Goal: Answer question/provide support: Share knowledge or assist other users

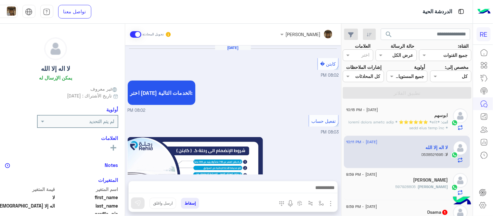
scroll to position [124, 0]
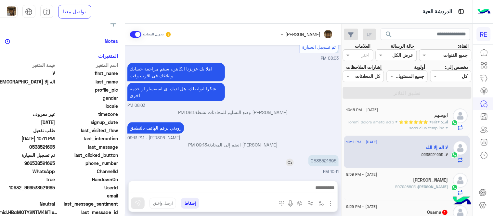
click at [323, 160] on p "0538521695" at bounding box center [323, 160] width 30 height 11
copy p "0538521695"
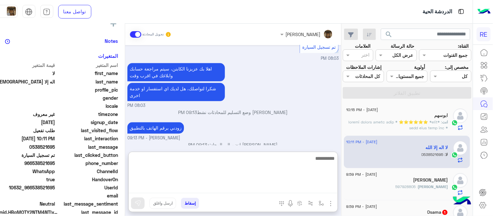
click at [276, 191] on textarea at bounding box center [233, 173] width 209 height 39
type textarea "**********"
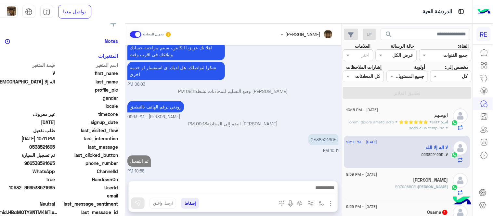
scroll to position [403, 0]
click at [308, 138] on div "[DATE] كابتن � 08:02 PM اختر [DATE] الخدمات التالية: 08:02 PM تفعيل حساب 08:03 …" at bounding box center [233, 109] width 216 height 129
click at [421, 183] on div "[PERSON_NAME]" at bounding box center [398, 180] width 102 height 7
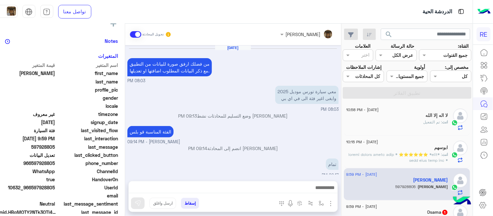
scroll to position [89, 0]
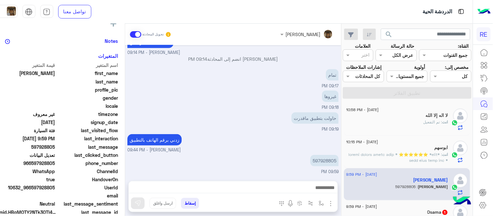
click at [290, 180] on div "[PERSON_NAME] تحويل المحادثة [DATE] من فضلك ارفق صورة للبيانات من التطبيق مع ذك…" at bounding box center [233, 121] width 216 height 195
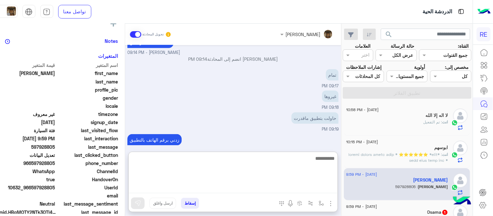
click at [293, 186] on textarea at bounding box center [233, 173] width 209 height 39
type textarea "**********"
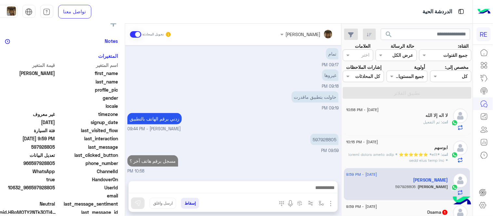
scroll to position [110, 0]
click at [241, 124] on div "[DATE] من فضلك ارفق صورة للبيانات من التطبيق مع ذكر البيانات المطلوب اضافتها او…" at bounding box center [233, 109] width 216 height 129
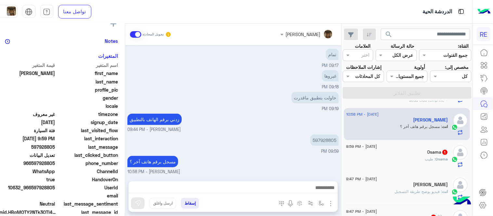
scroll to position [72, 0]
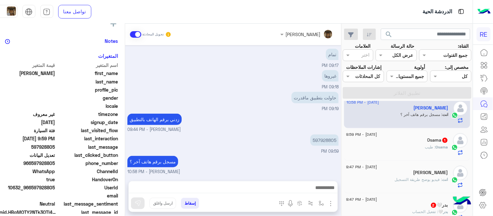
click at [395, 132] on div "[DATE] - 9:59 PM [PERSON_NAME] 1 Osama : طيب" at bounding box center [407, 144] width 126 height 32
click at [375, 143] on div "Osama 1" at bounding box center [398, 140] width 102 height 7
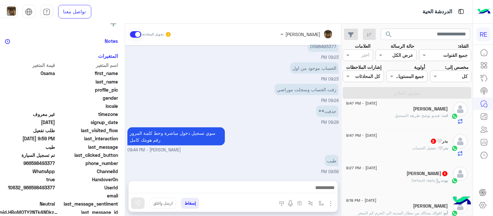
scroll to position [142, 0]
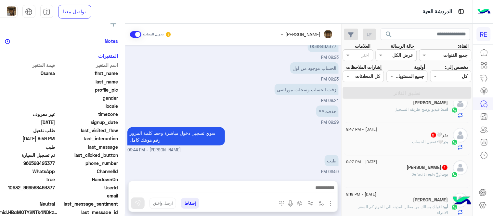
click at [395, 132] on div "بدر🤍 2" at bounding box center [398, 135] width 102 height 7
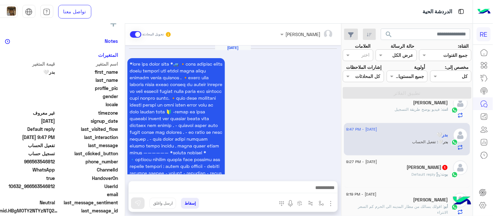
scroll to position [496, 0]
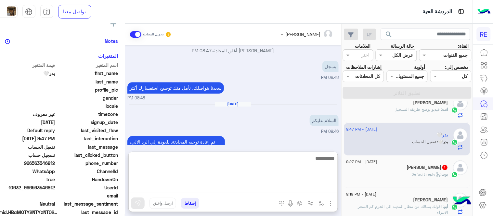
click at [255, 187] on textarea at bounding box center [233, 173] width 209 height 39
type textarea "**********"
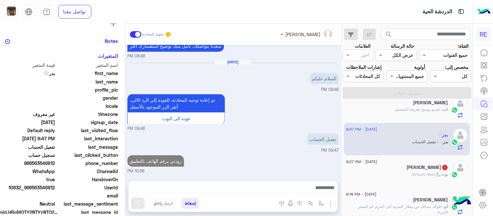
scroll to position [534, 0]
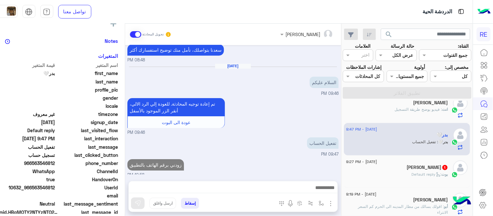
click at [421, 165] on div "[PERSON_NAME] 1" at bounding box center [398, 168] width 102 height 7
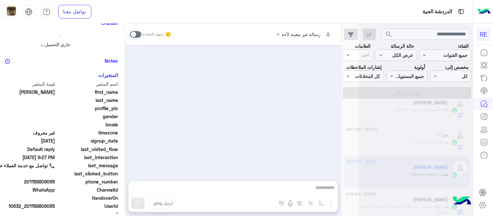
scroll to position [124, 0]
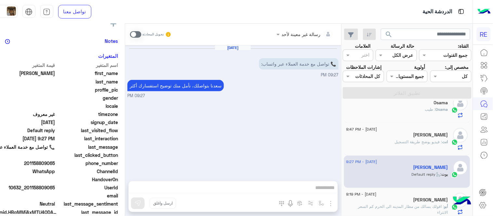
click at [130, 34] on span at bounding box center [135, 34] width 11 height 6
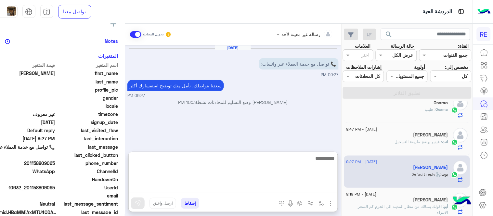
click at [267, 186] on textarea at bounding box center [233, 173] width 209 height 39
type textarea "**********"
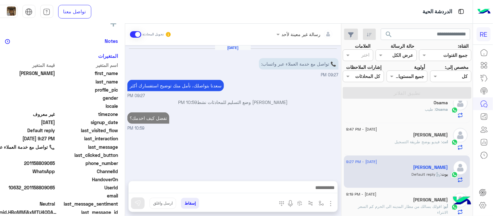
click at [321, 128] on small "10:59 PM" at bounding box center [232, 128] width 211 height 6
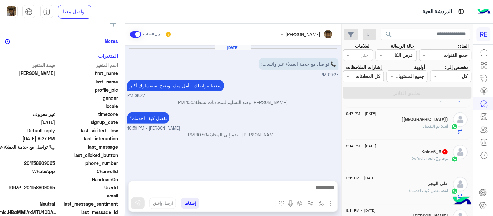
scroll to position [258, 0]
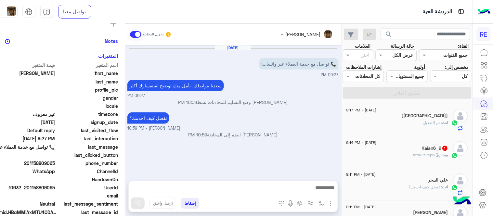
click at [404, 154] on div "[PERSON_NAME] : Default reply" at bounding box center [398, 157] width 102 height 11
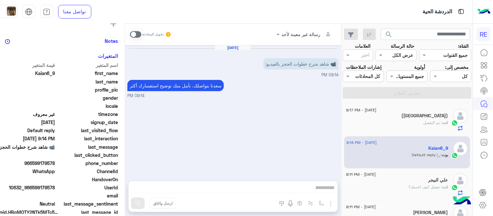
click at [130, 32] on span at bounding box center [135, 34] width 11 height 6
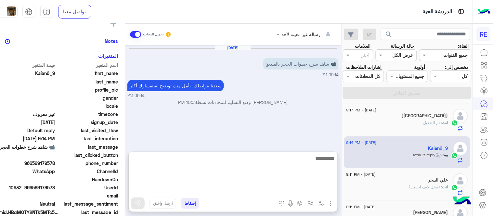
click at [245, 184] on textarea at bounding box center [233, 173] width 209 height 39
paste textarea "**********"
type textarea "**********"
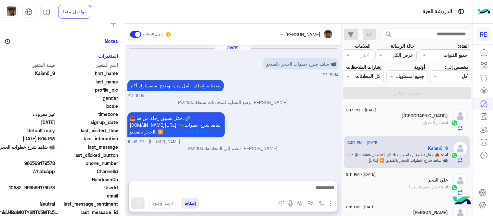
scroll to position [10, 0]
click at [290, 88] on div "[DATE] 📹 شاهد شرح خطوات الحجز بالفيديو: 09:14 PM [PERSON_NAME] بتواصلك، نأمل من…" at bounding box center [233, 109] width 216 height 129
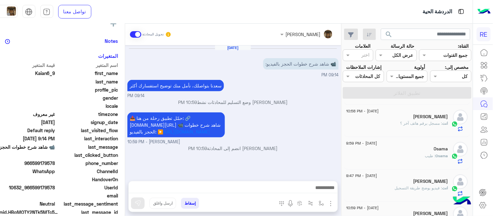
scroll to position [0, 0]
click at [401, 120] on div "بدر🤍 : متى يتفعل" at bounding box center [398, 125] width 102 height 11
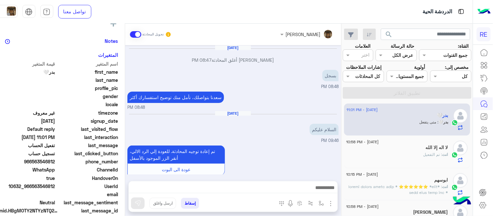
scroll to position [106, 0]
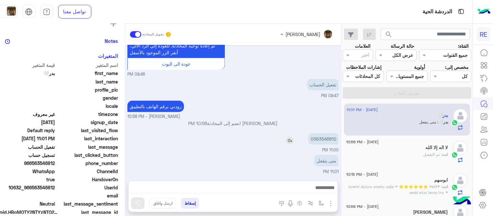
click at [315, 138] on p "0563546812" at bounding box center [323, 138] width 30 height 11
copy p "0563546812"
click at [316, 200] on button "button" at bounding box center [321, 203] width 11 height 11
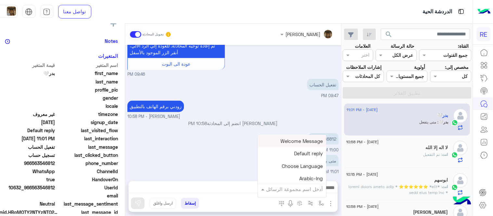
click at [297, 187] on input "text" at bounding box center [301, 188] width 44 height 7
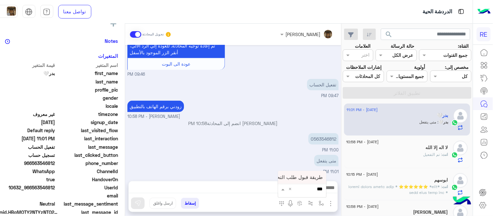
type input "****"
click at [290, 178] on span "طريقة قبول طلب التحقق تفعيل ابشر ككابتن" at bounding box center [277, 177] width 92 height 6
type textarea "**********"
click at [134, 205] on img at bounding box center [137, 203] width 6 height 6
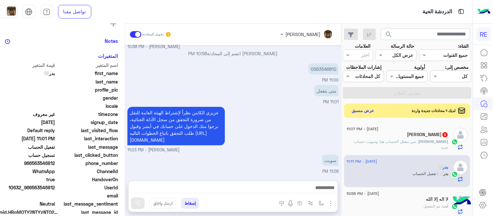
scroll to position [197, 0]
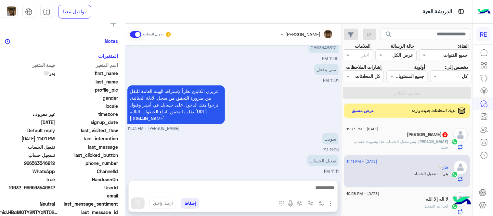
click at [133, 65] on div "متى يتفعل 11:01 PM" at bounding box center [232, 73] width 211 height 22
